Goal: Task Accomplishment & Management: Manage account settings

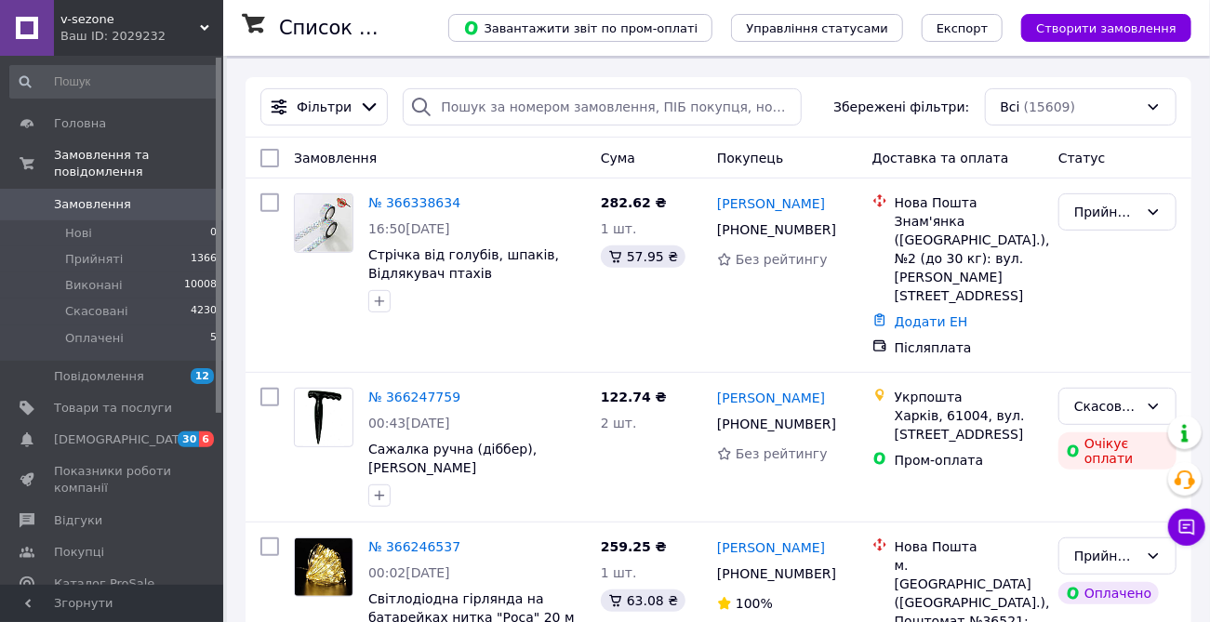
scroll to position [236, 0]
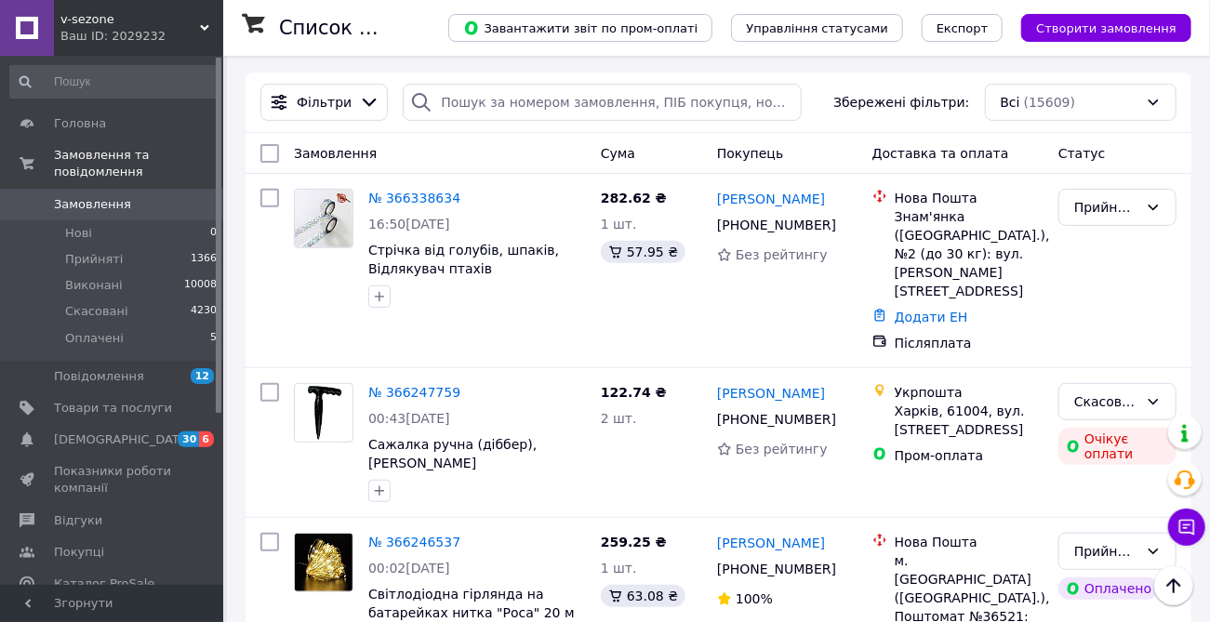
click at [428, 201] on link "№ 366338634" at bounding box center [414, 198] width 92 height 15
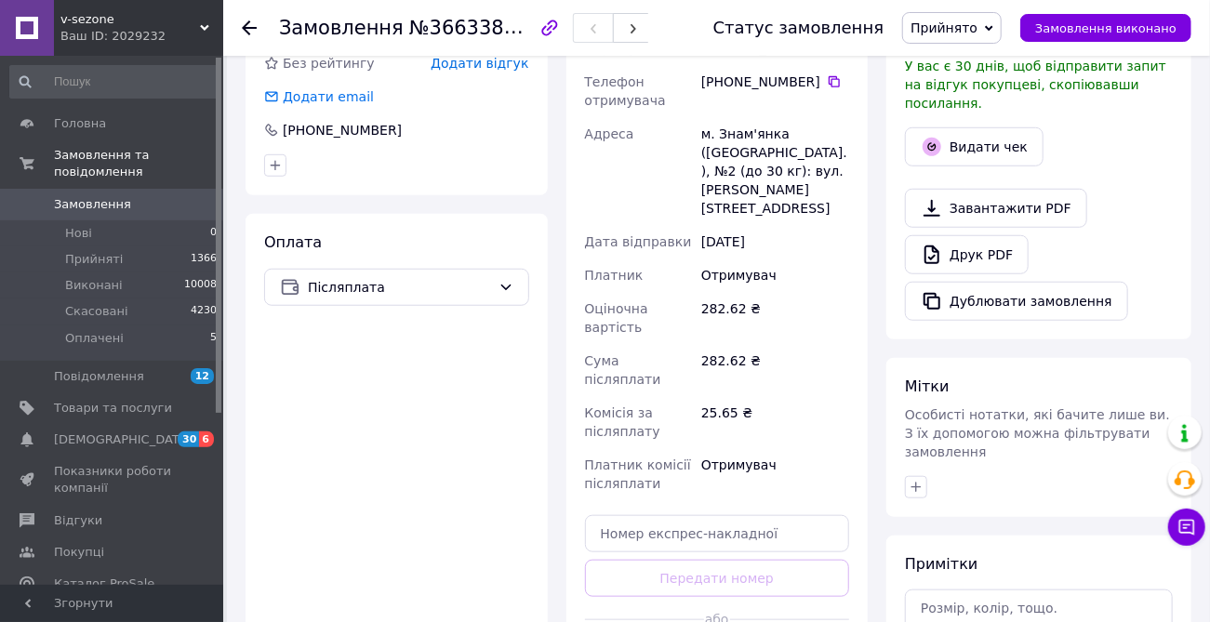
scroll to position [562, 0]
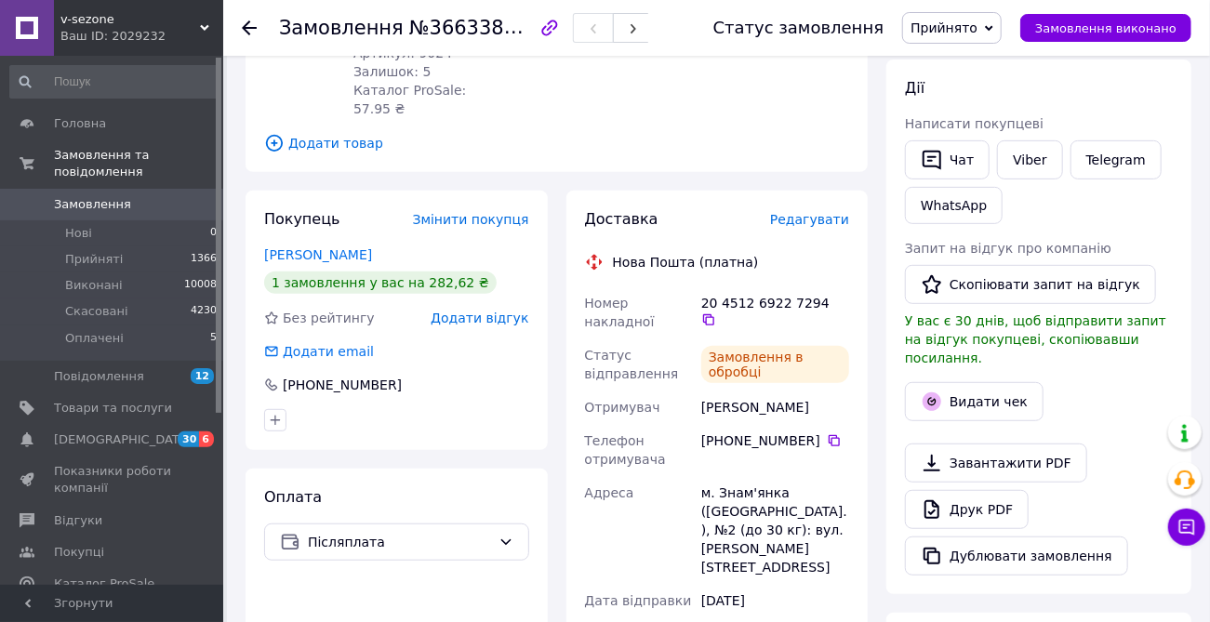
scroll to position [293, 0]
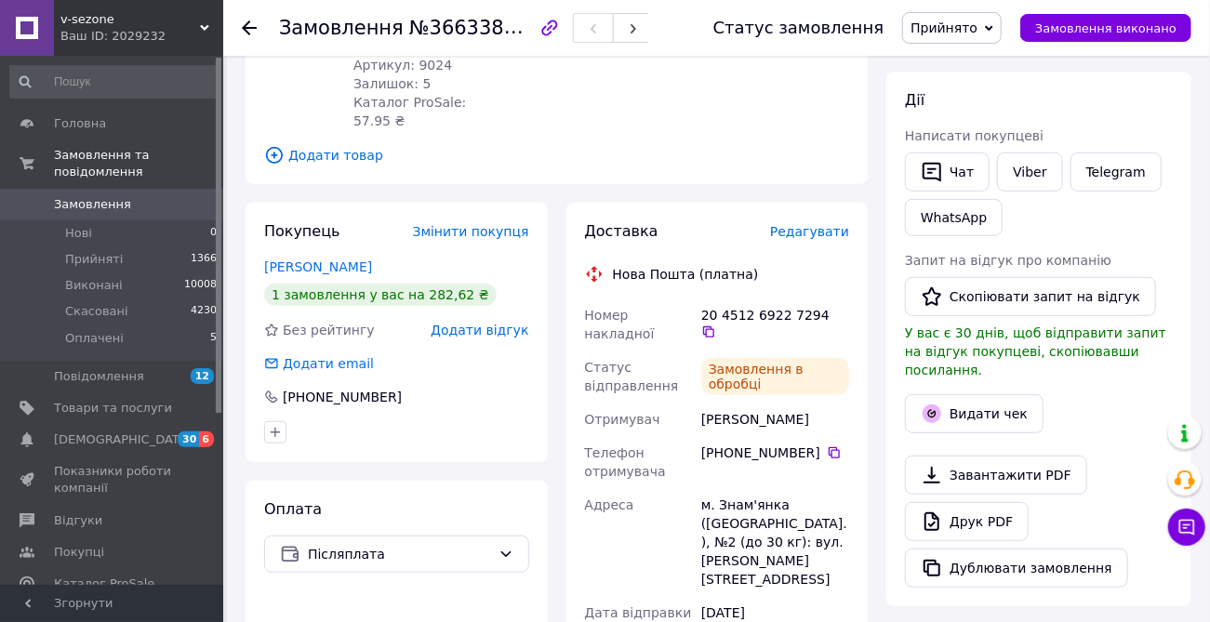
click at [716, 325] on icon at bounding box center [708, 332] width 15 height 15
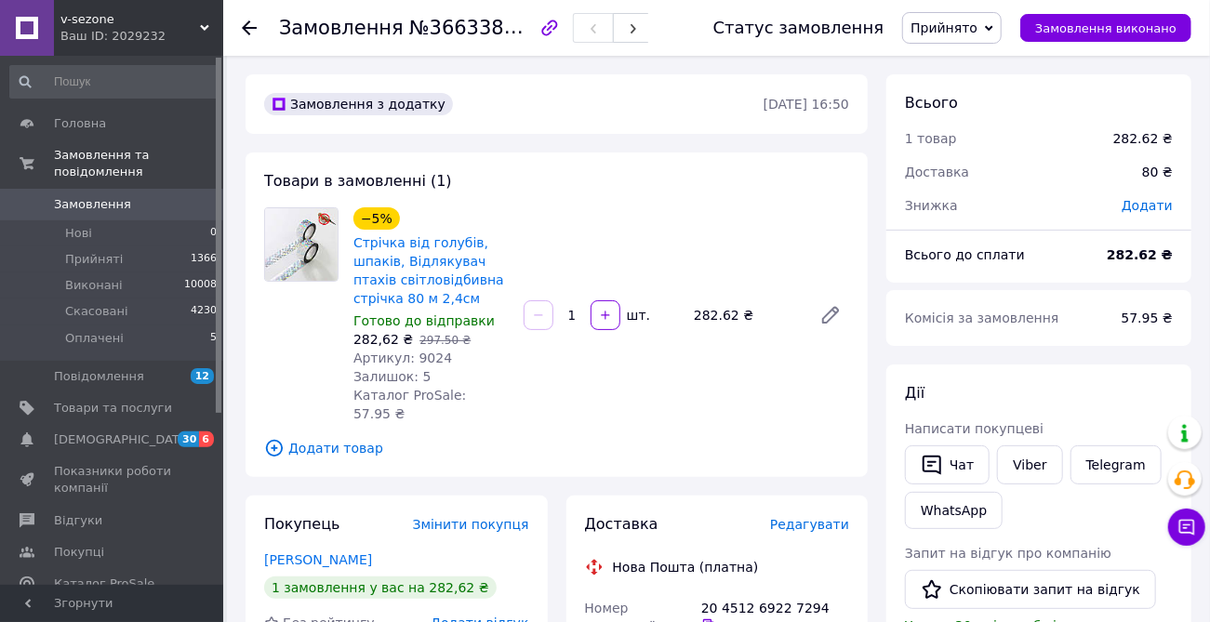
click at [131, 196] on span "Замовлення" at bounding box center [113, 204] width 118 height 17
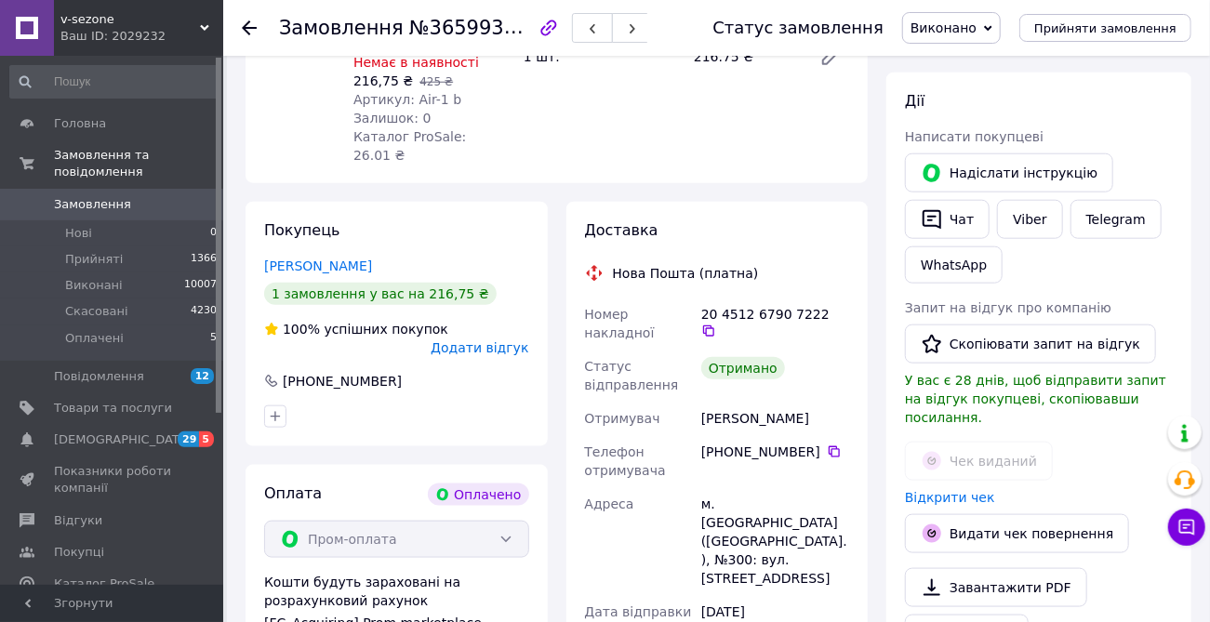
scroll to position [796, 0]
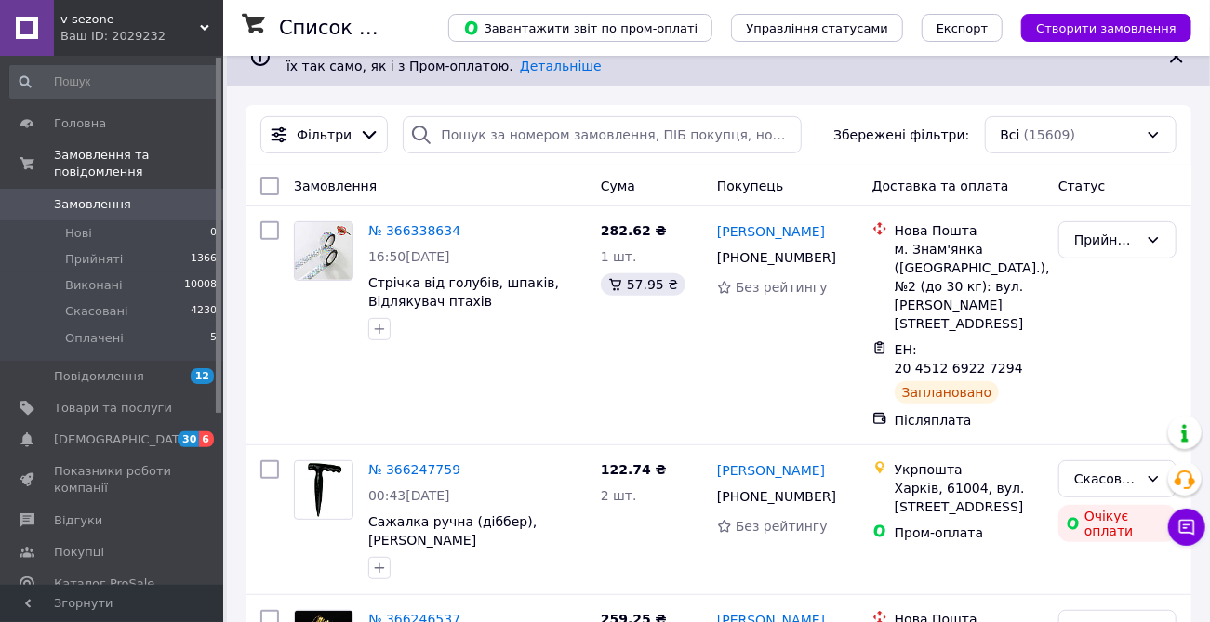
scroll to position [207, 0]
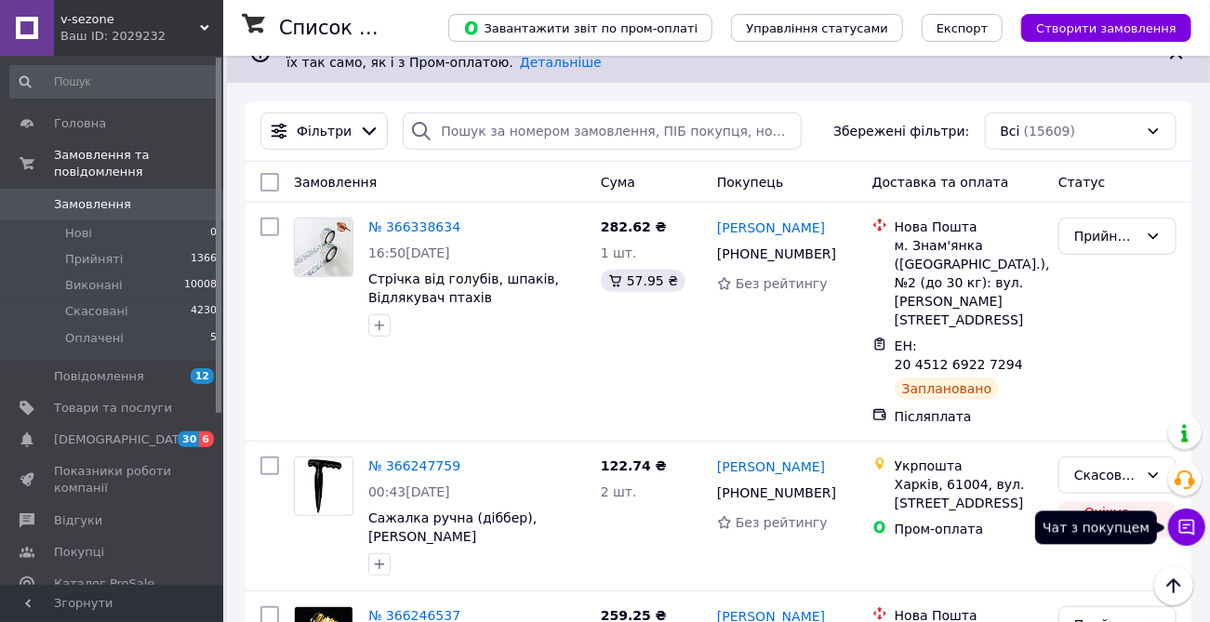
click at [1192, 520] on icon at bounding box center [1187, 528] width 16 height 16
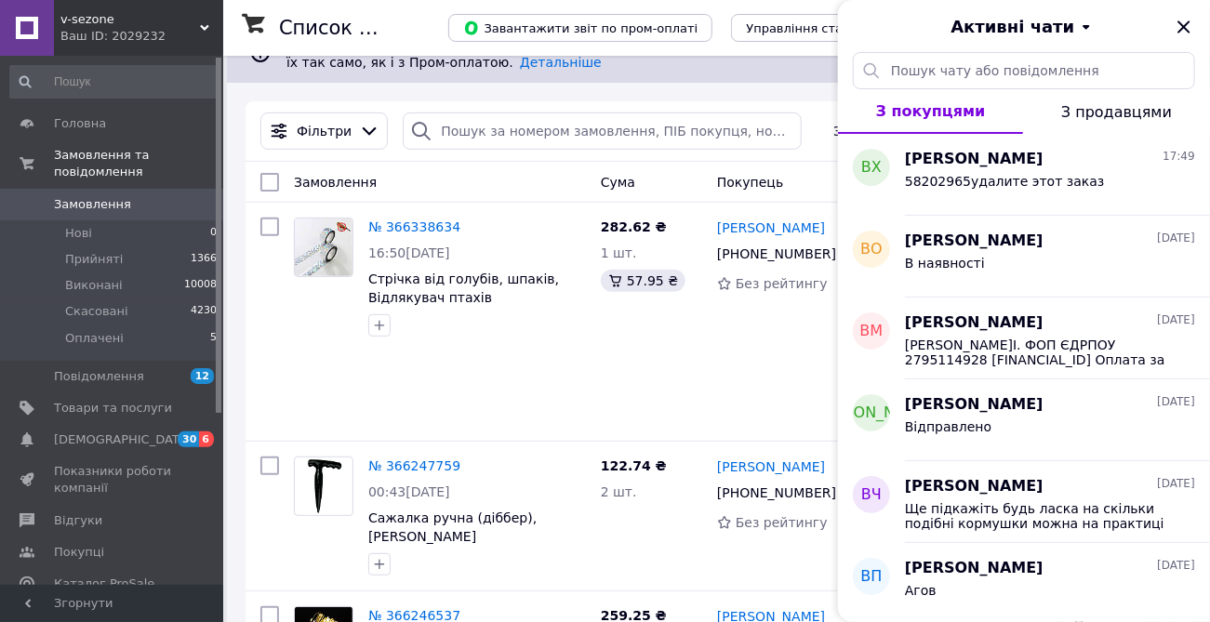
click at [1026, 174] on span "58202965удалите этот заказ" at bounding box center [1005, 181] width 200 height 15
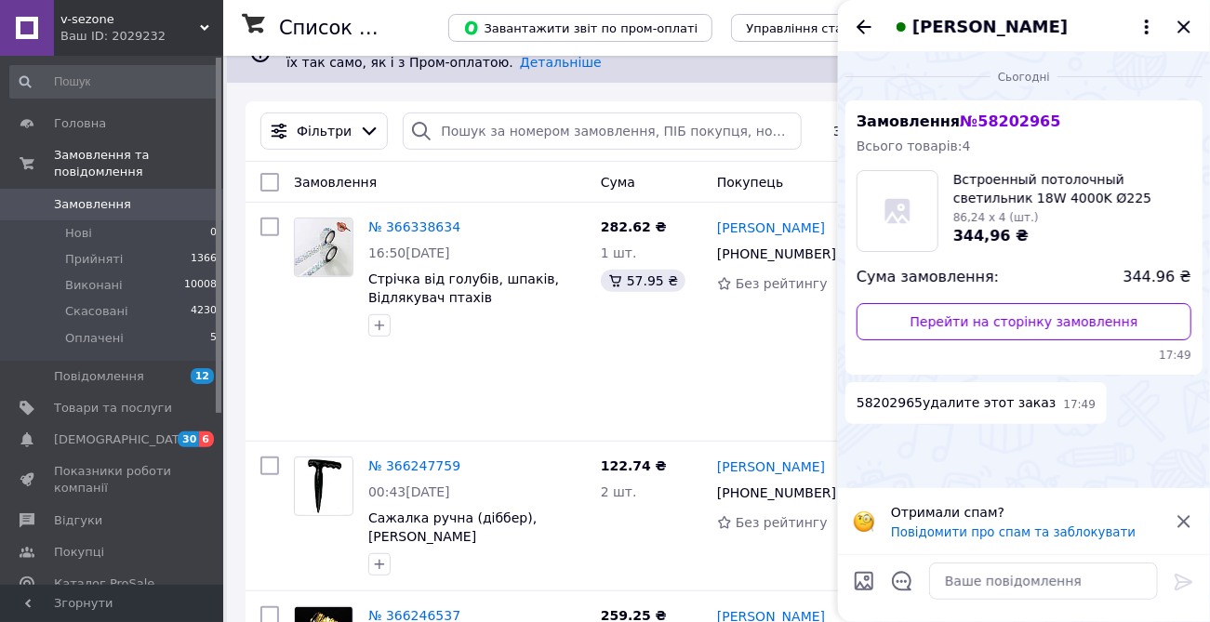
click at [1015, 315] on link "Перейти на сторінку замовлення" at bounding box center [1024, 321] width 335 height 37
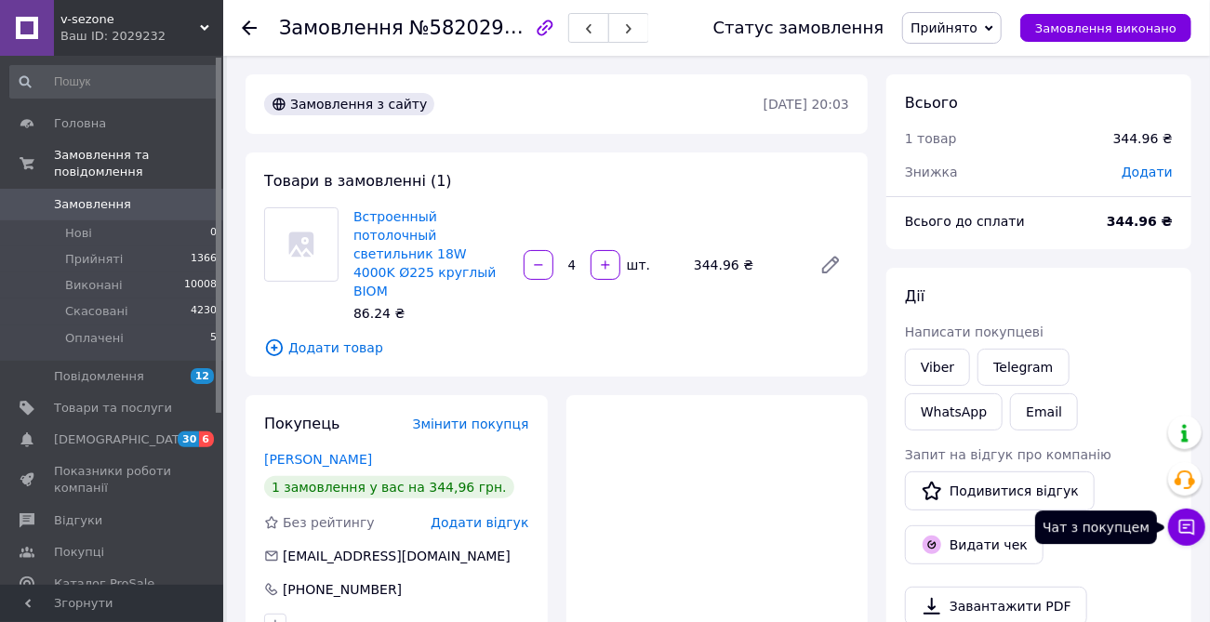
click at [1191, 525] on icon at bounding box center [1186, 527] width 19 height 19
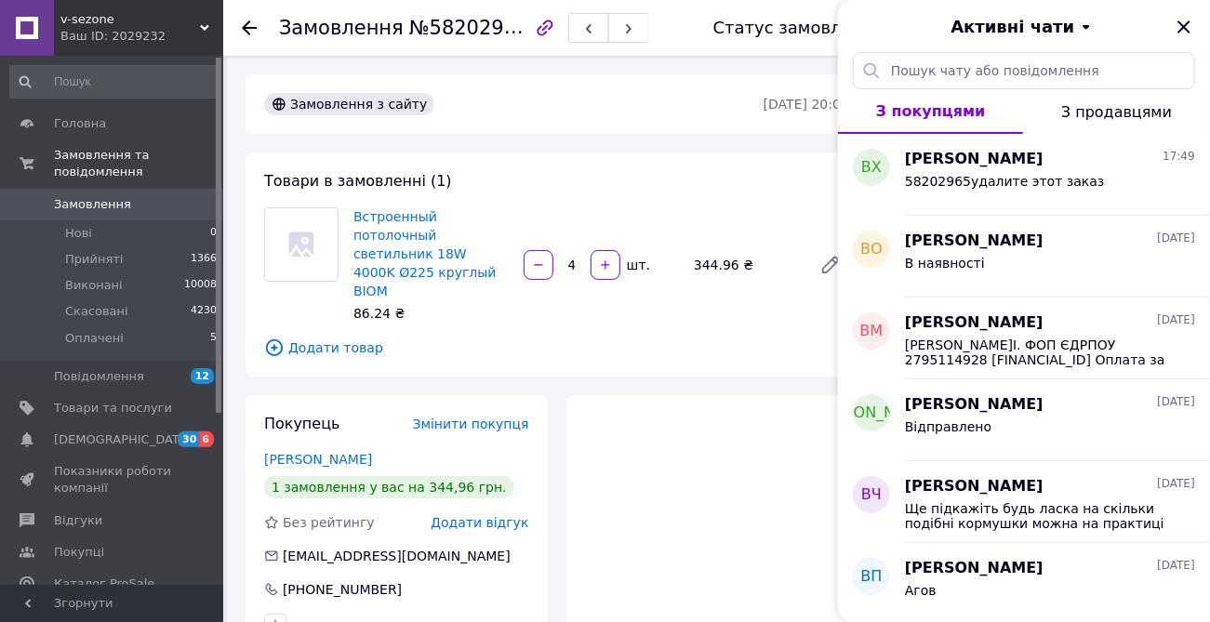
click at [988, 176] on span "58202965удалите этот заказ" at bounding box center [1005, 181] width 200 height 15
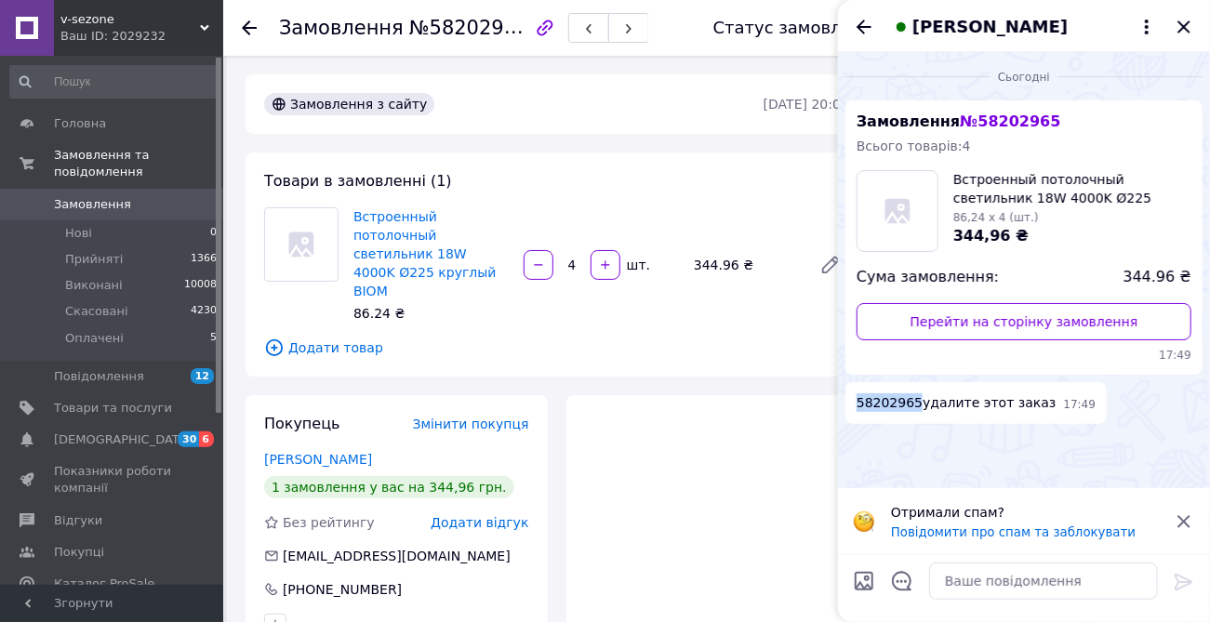
drag, startPoint x: 911, startPoint y: 406, endPoint x: 856, endPoint y: 406, distance: 55.8
click at [856, 406] on div "58202965удалите этот заказ 17:49" at bounding box center [975, 403] width 261 height 42
copy span "58202965"
click at [155, 196] on span "Замовлення" at bounding box center [113, 204] width 118 height 17
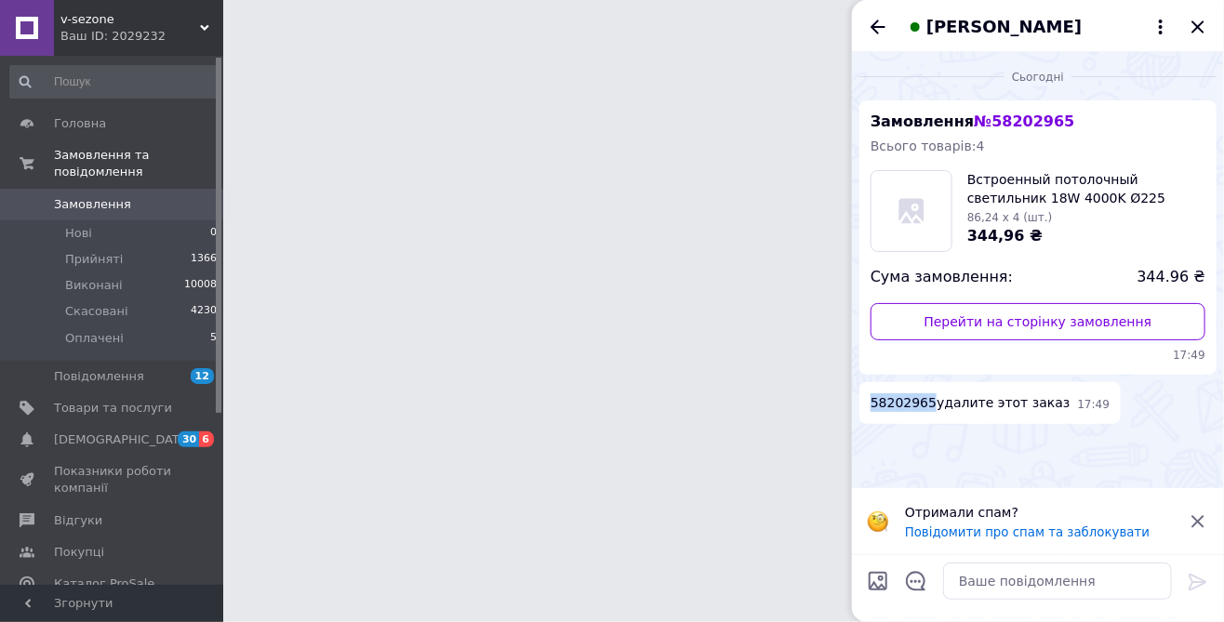
click at [1199, 27] on icon "Закрити" at bounding box center [1197, 26] width 12 height 12
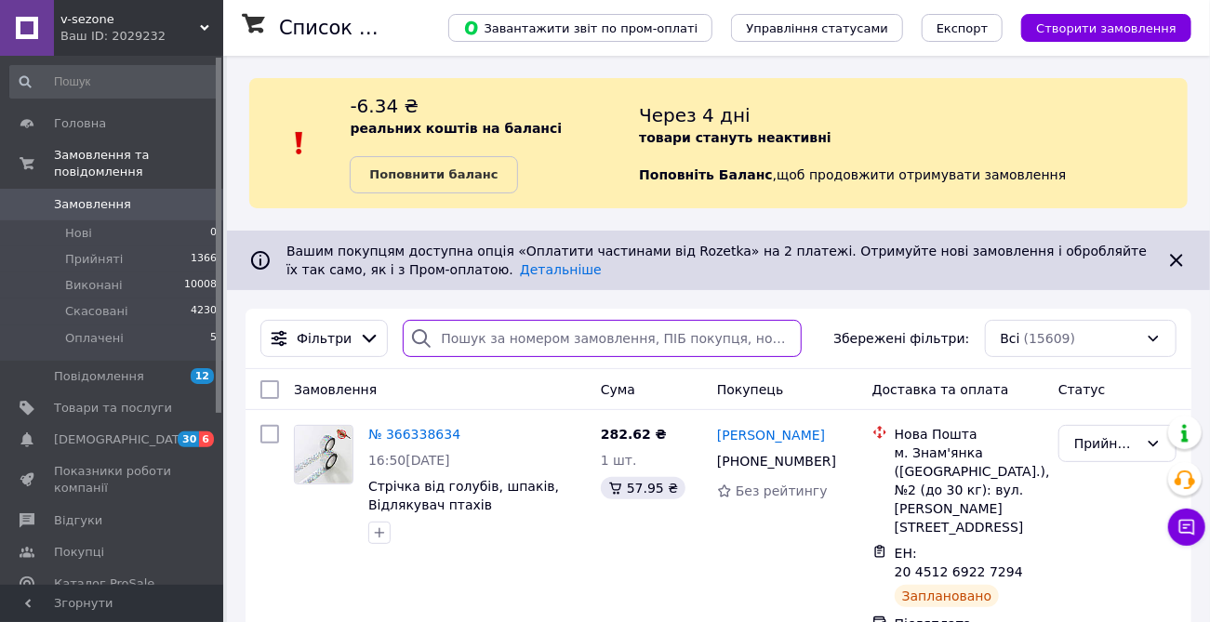
click at [528, 351] on input "search" at bounding box center [602, 338] width 399 height 37
paste input "58202965"
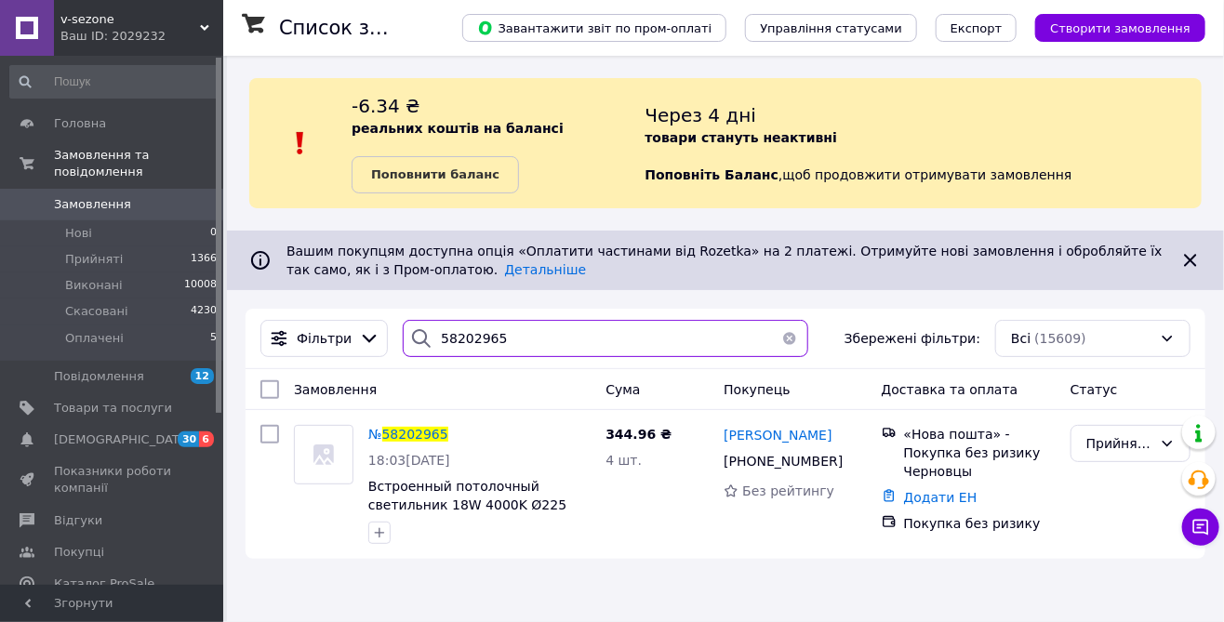
type input "58202965"
click at [79, 196] on span "Замовлення" at bounding box center [92, 204] width 77 height 17
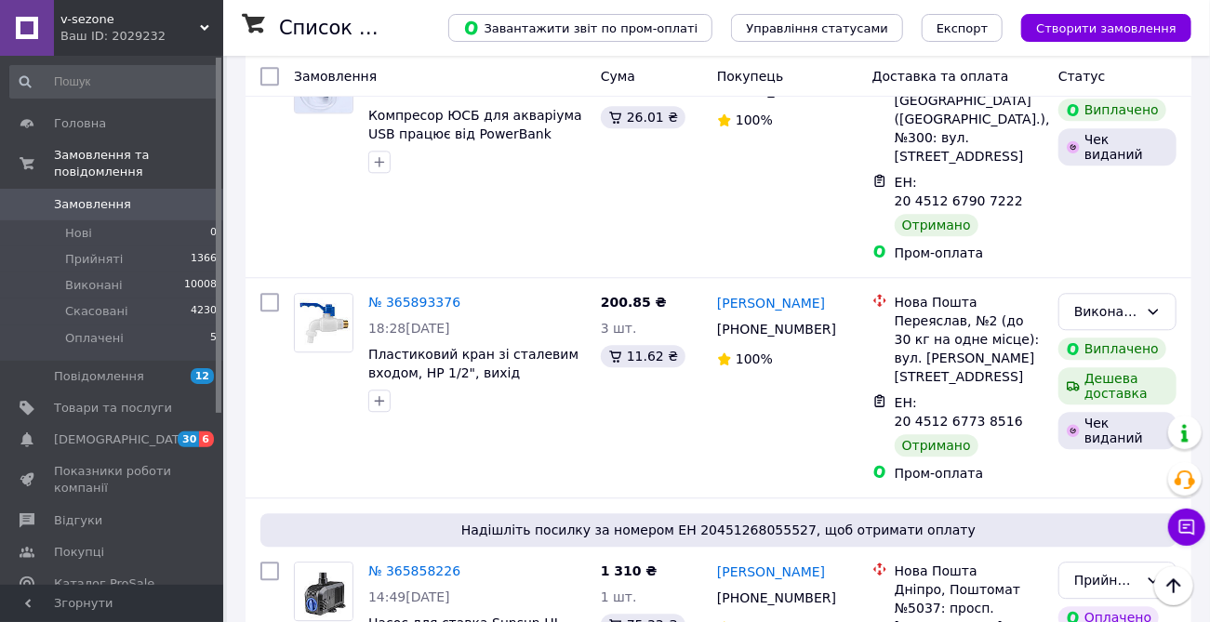
scroll to position [2095, 0]
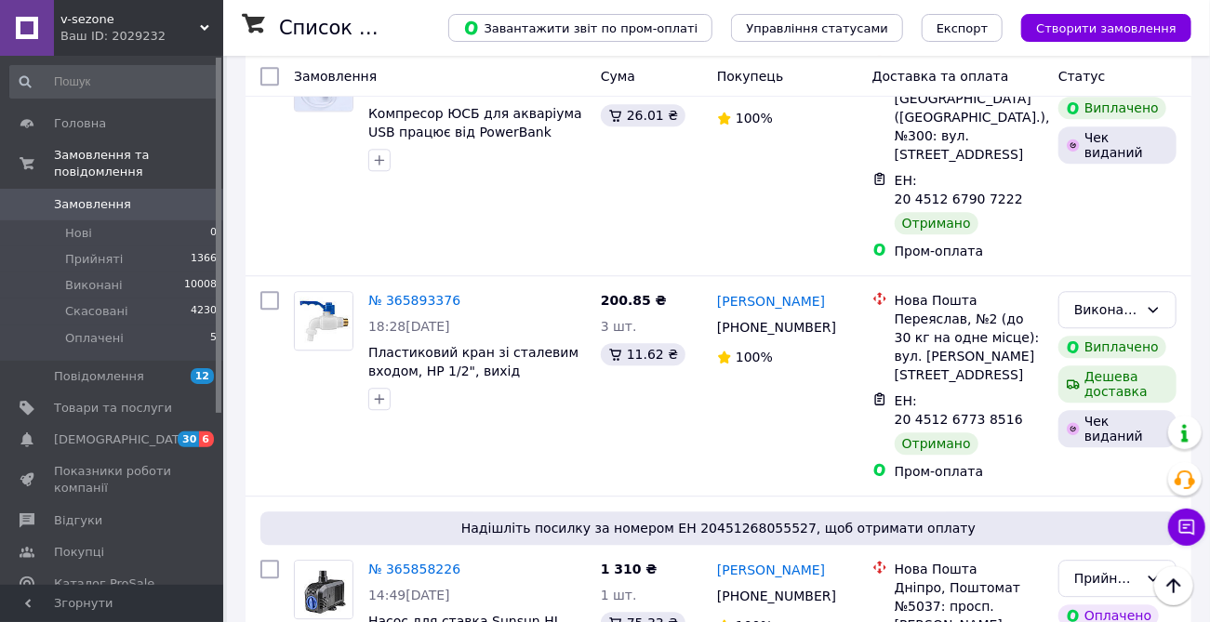
click at [100, 125] on span "Головна" at bounding box center [113, 123] width 118 height 17
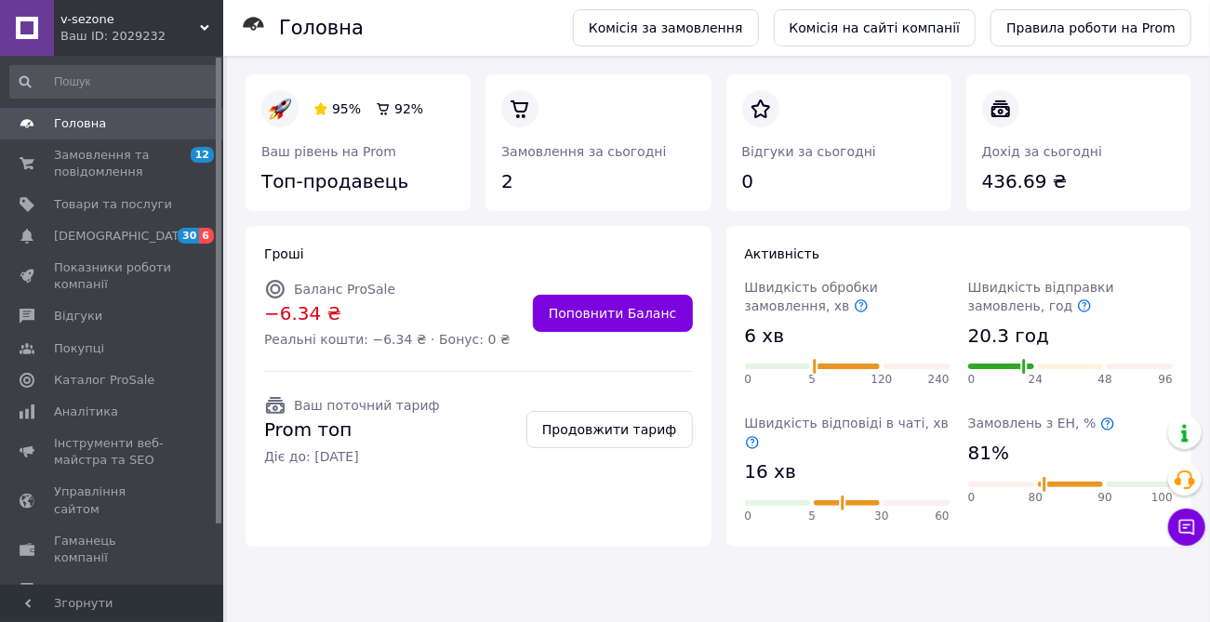
click at [105, 166] on span "Замовлення та повідомлення" at bounding box center [113, 163] width 118 height 33
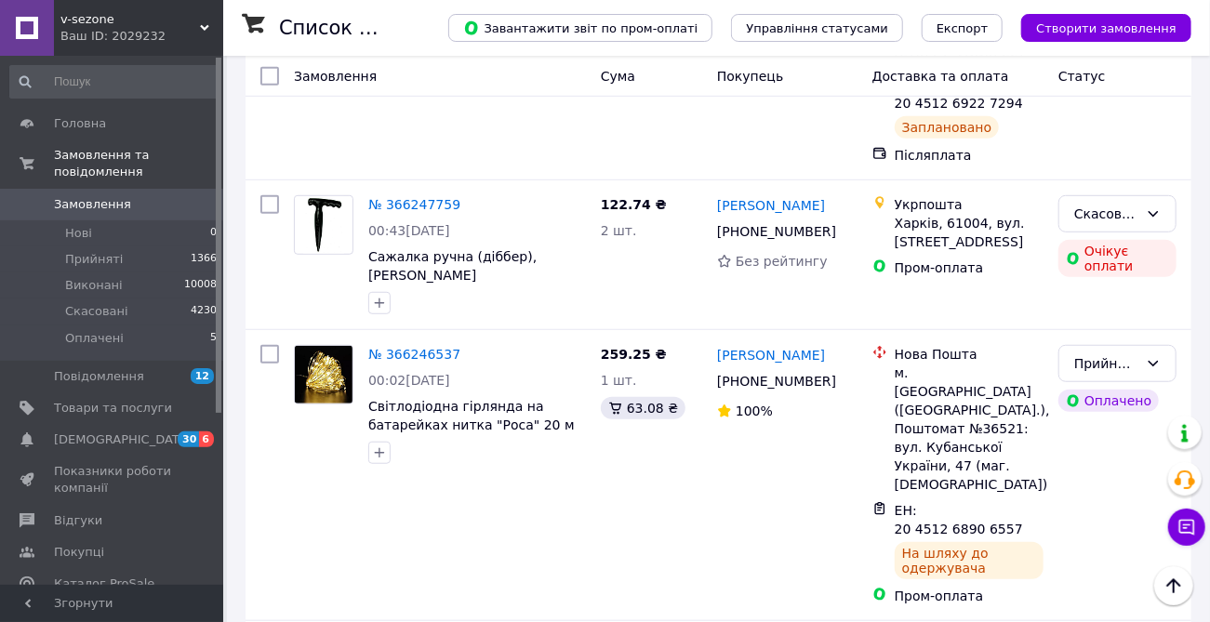
scroll to position [481, 0]
